Goal: Information Seeking & Learning: Learn about a topic

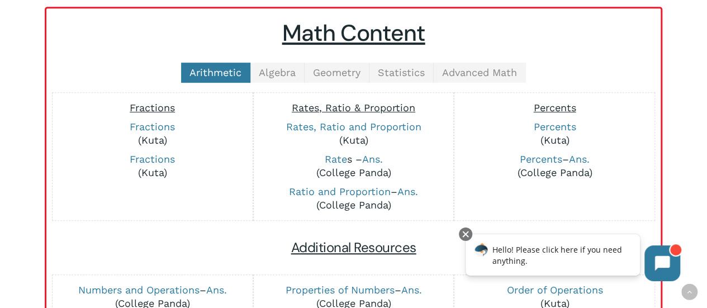
scroll to position [258, 0]
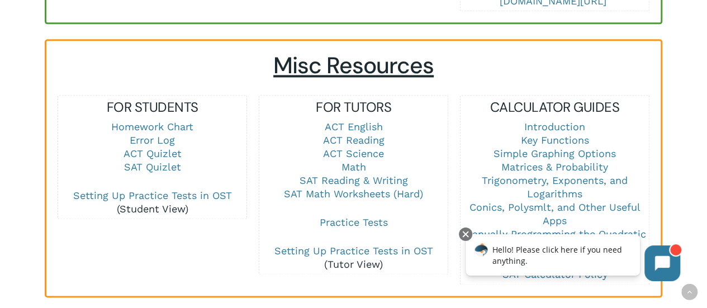
scroll to position [741, 0]
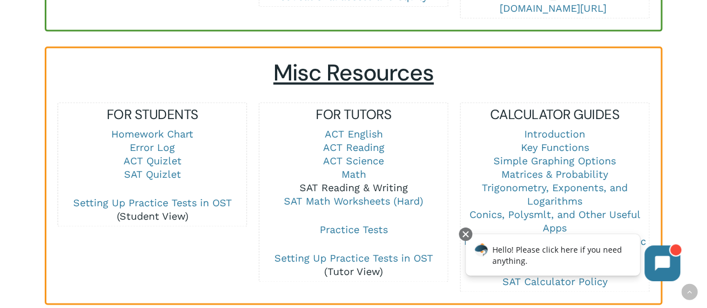
click at [366, 182] on link "SAT Reading & Writing" at bounding box center [353, 188] width 108 height 12
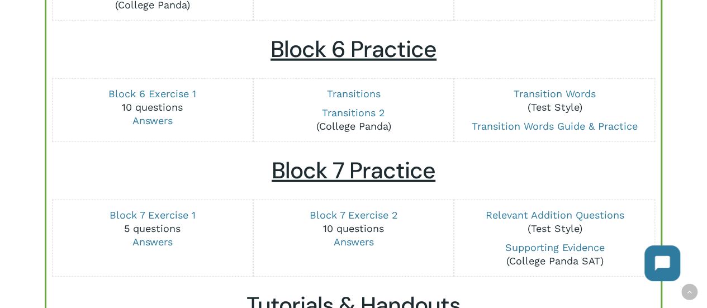
scroll to position [1372, 0]
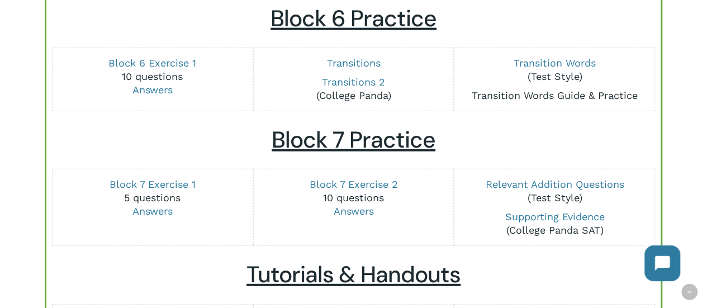
click at [551, 94] on link "Transition Words Guide & Practice" at bounding box center [554, 95] width 166 height 12
